Goal: Transaction & Acquisition: Purchase product/service

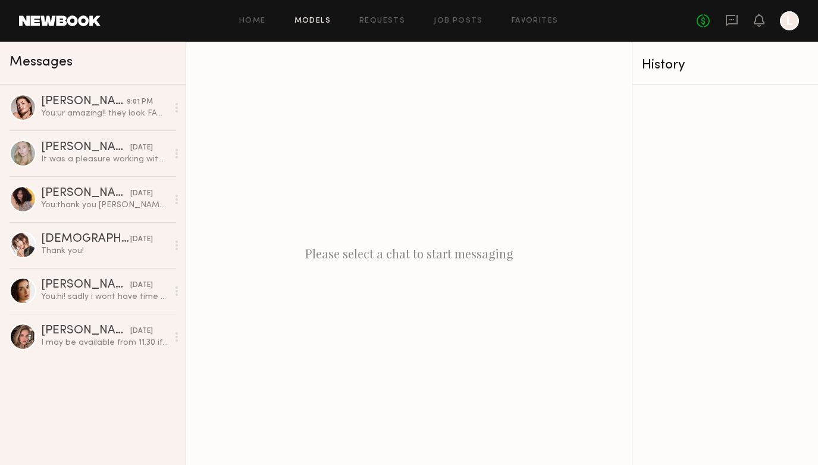
click at [316, 18] on link "Models" at bounding box center [313, 21] width 36 height 8
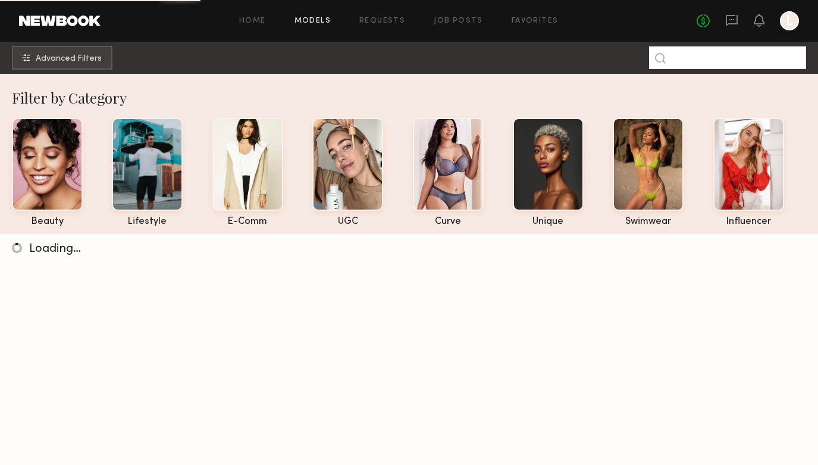
click at [693, 60] on input at bounding box center [727, 57] width 157 height 23
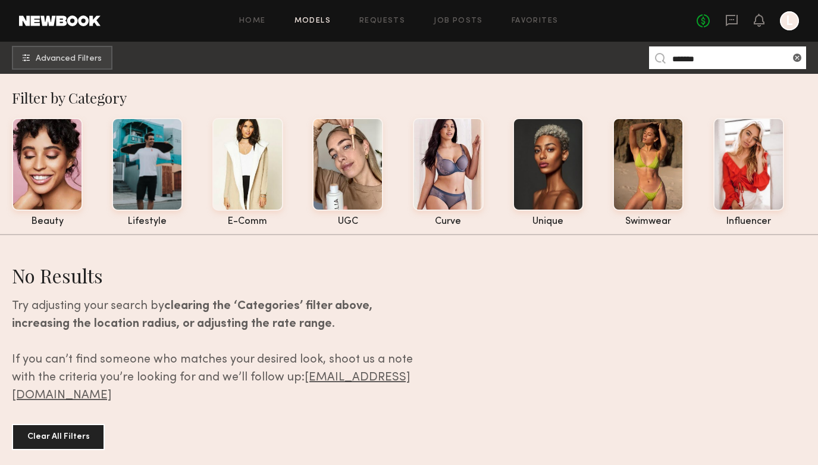
type input "******"
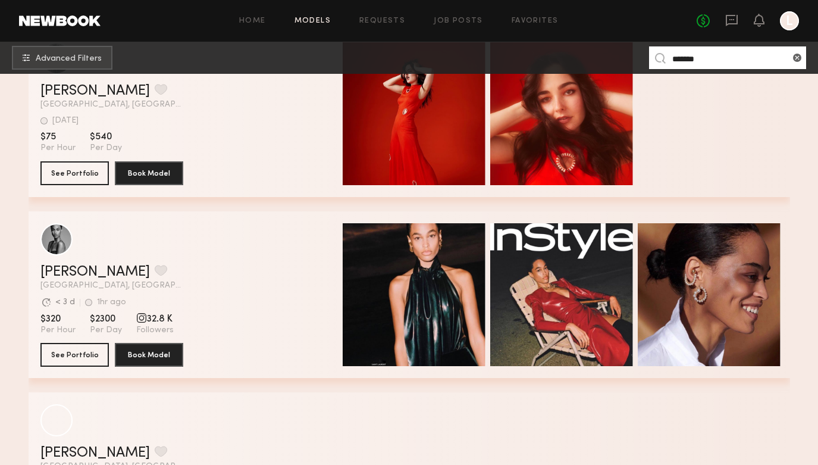
scroll to position [640, 0]
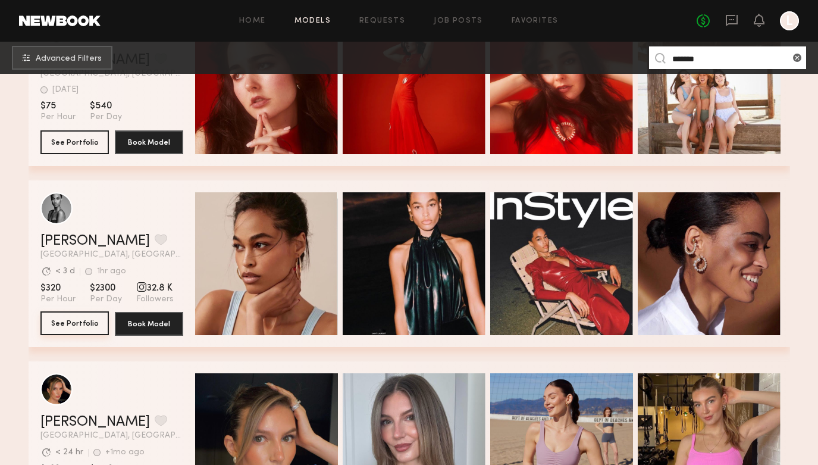
click at [79, 320] on button "See Portfolio" at bounding box center [74, 323] width 68 height 24
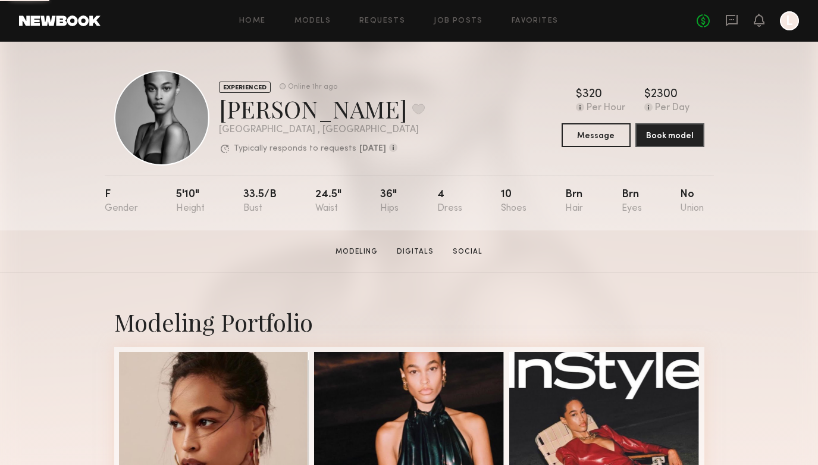
click at [638, 59] on nb-model-profile-header "EXPERIENCED Online 1hr ago [PERSON_NAME] Favorite [GEOGRAPHIC_DATA] , [GEOGRAPH…" at bounding box center [409, 104] width 609 height 124
